Goal: Information Seeking & Learning: Learn about a topic

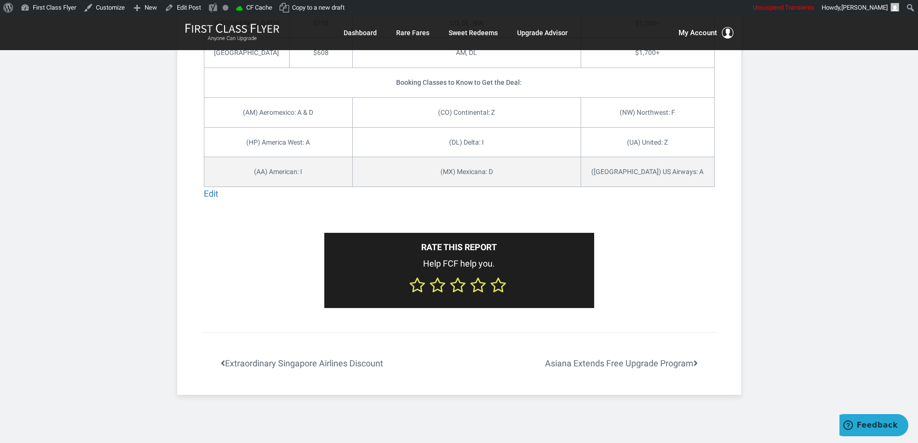
scroll to position [1108, 0]
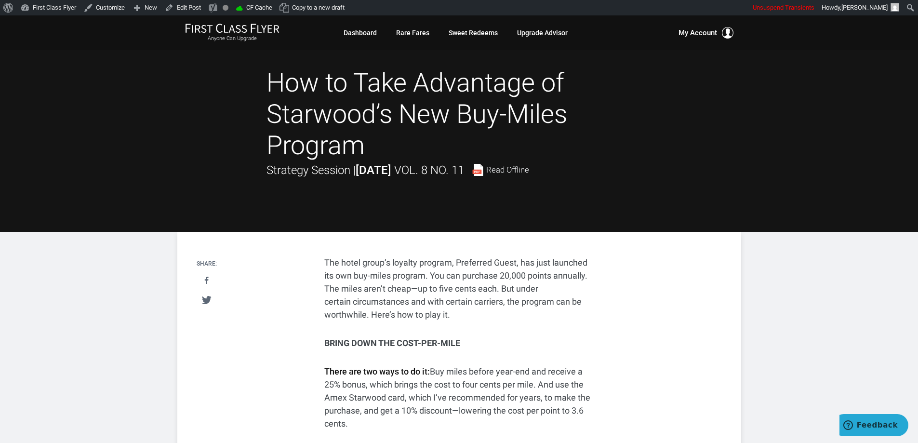
drag, startPoint x: 370, startPoint y: 143, endPoint x: 273, endPoint y: 76, distance: 118.4
click at [273, 76] on h1 "How to Take Advantage of Starwood’s New Buy-Miles Program" at bounding box center [458, 113] width 385 height 93
copy h1 "How to Take Advantage of Starwood’s New Buy-Miles Program"
